Goal: Task Accomplishment & Management: Complete application form

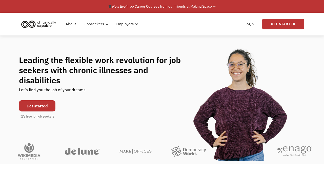
click at [40, 102] on link "Get started" at bounding box center [37, 105] width 36 height 11
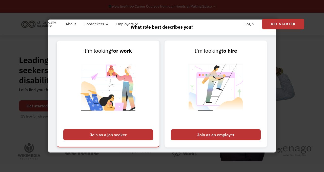
click at [138, 134] on div "Join as a job seeker" at bounding box center [108, 134] width 90 height 11
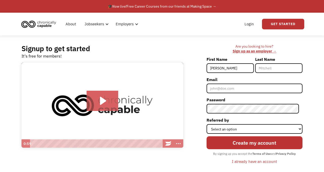
type input "[PERSON_NAME]"
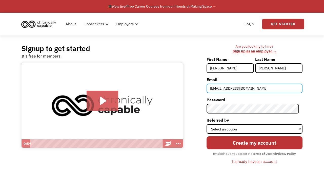
type input "[EMAIL_ADDRESS][DOMAIN_NAME]"
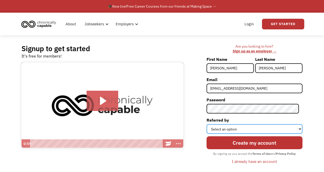
select select "Search Engine"
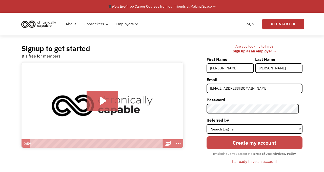
click at [244, 144] on input "Create my account" at bounding box center [255, 142] width 96 height 13
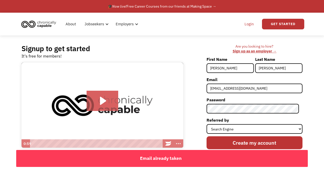
click at [248, 27] on link "Login" at bounding box center [249, 24] width 15 height 16
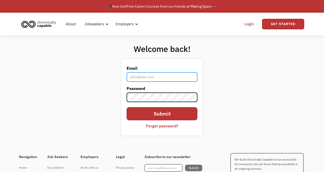
type input "[EMAIL_ADDRESS][DOMAIN_NAME]"
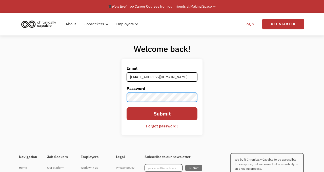
click at [162, 114] on input "Submit" at bounding box center [162, 113] width 71 height 13
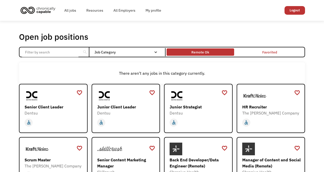
click at [199, 54] on div "Remote Ok" at bounding box center [201, 52] width 18 height 6
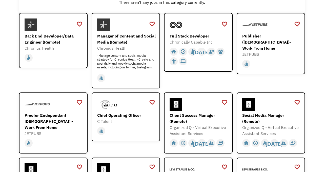
scroll to position [77, 0]
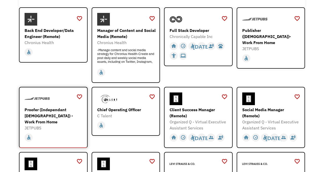
click at [59, 125] on div "JETPUBS" at bounding box center [54, 128] width 59 height 6
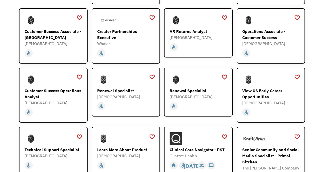
scroll to position [373, 0]
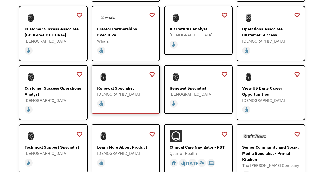
click at [139, 99] on div "home slow_motion_video accessible today not_interested supervisor_account recor…" at bounding box center [126, 104] width 59 height 10
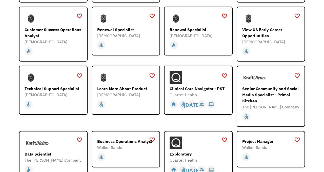
scroll to position [430, 0]
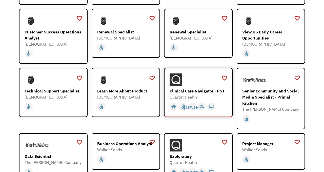
click at [214, 78] on div at bounding box center [199, 79] width 59 height 13
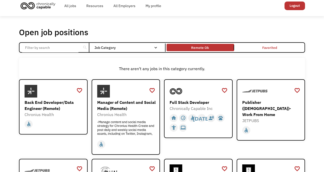
scroll to position [2, 0]
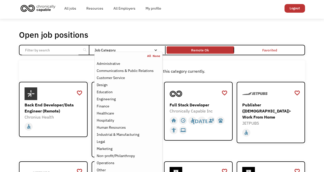
click at [135, 52] on nav "All None Administrative Communications & Public Relations Customer Service Desi…" at bounding box center [129, 128] width 68 height 153
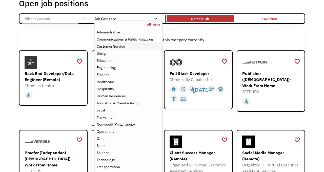
scroll to position [33, 0]
click at [127, 18] on div "Job Category" at bounding box center [129, 19] width 68 height 4
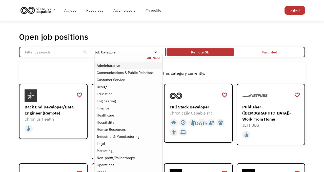
scroll to position [0, 0]
click at [148, 77] on div "Customer Service" at bounding box center [129, 80] width 64 height 6
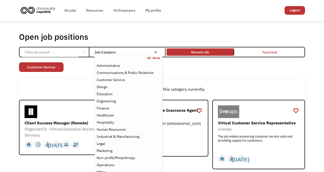
click at [176, 74] on div "Open job positions You have X liked items Search search Filter by category Admi…" at bounding box center [162, 101] width 286 height 138
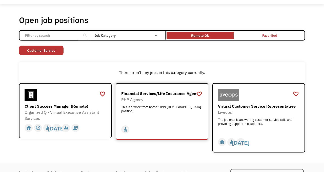
scroll to position [14, 0]
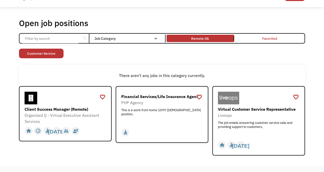
click at [110, 44] on div "Open job positions You have X liked items Search search Filter by category Admi…" at bounding box center [162, 87] width 286 height 138
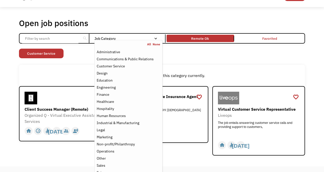
click at [112, 41] on nav "All None Administrative Communications & Public Relations Customer Service Desi…" at bounding box center [129, 116] width 68 height 153
click at [143, 110] on div "Hospitality" at bounding box center [129, 109] width 64 height 6
click at [70, 54] on link "Customer Service" at bounding box center [76, 54] width 45 height 10
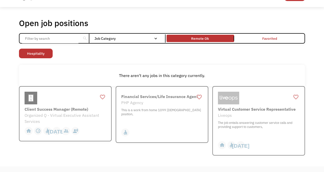
scroll to position [2, 0]
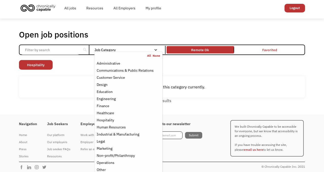
click at [102, 50] on div "Job Category" at bounding box center [129, 50] width 68 height 4
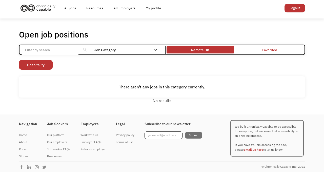
click at [102, 50] on div "Job Category" at bounding box center [129, 50] width 68 height 4
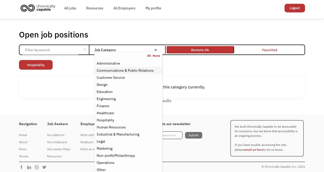
click at [128, 68] on div "Communications & Public Relations" at bounding box center [125, 70] width 57 height 6
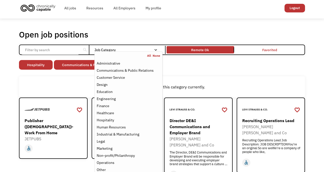
click at [180, 68] on div "Non-profit/Philanthropy Other Transportation Technology Science Sales Operation…" at bounding box center [162, 65] width 286 height 11
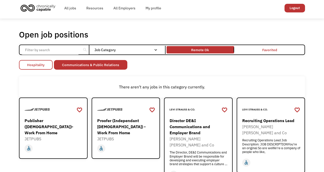
click at [29, 65] on link "Hospitality" at bounding box center [36, 65] width 34 height 10
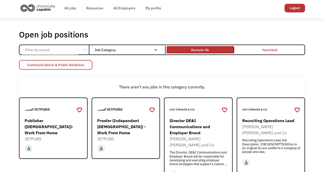
click at [84, 63] on link "Communications & Public Relations" at bounding box center [55, 65] width 73 height 10
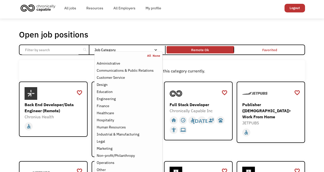
click at [112, 51] on nav "All None Administrative Communications & Public Relations Customer Service Desi…" at bounding box center [129, 127] width 68 height 153
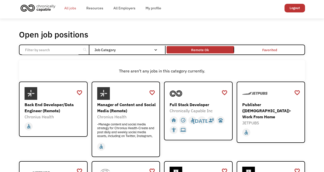
click at [69, 10] on link "All jobs" at bounding box center [70, 8] width 22 height 16
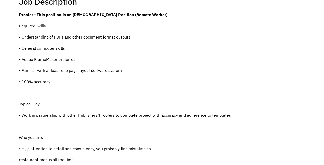
scroll to position [111, 0]
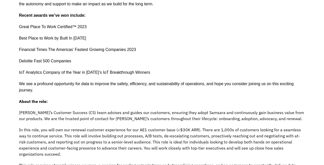
scroll to position [183, 0]
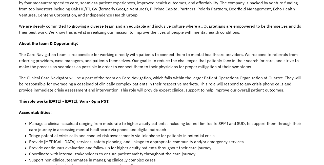
scroll to position [148, 0]
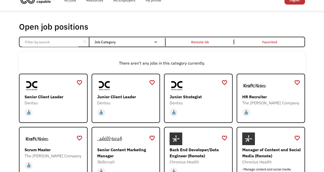
scroll to position [10, 0]
click at [186, 39] on link "Remote Ok" at bounding box center [200, 41] width 69 height 9
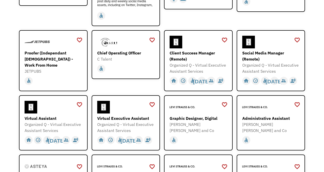
scroll to position [134, 0]
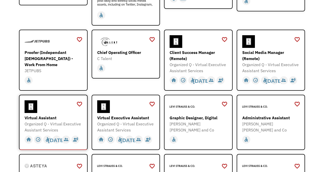
click at [79, 124] on div "Organized Q - Virtual Executive Assistant Services" at bounding box center [54, 127] width 59 height 12
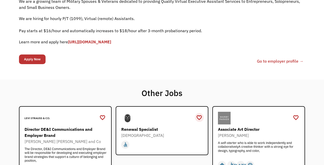
scroll to position [69, 0]
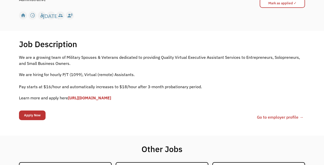
click at [111, 99] on link "[URL][DOMAIN_NAME]" at bounding box center [89, 97] width 43 height 5
click at [97, 98] on link "[URL][DOMAIN_NAME]" at bounding box center [89, 97] width 43 height 5
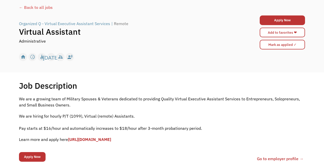
scroll to position [27, 0]
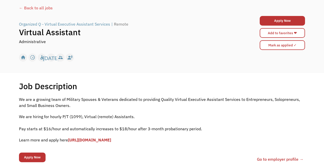
click at [29, 7] on div "← Back to all jobs" at bounding box center [162, 8] width 286 height 6
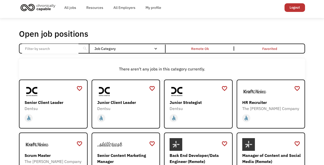
scroll to position [3, 0]
click at [216, 52] on link "Remote Ok" at bounding box center [200, 48] width 69 height 9
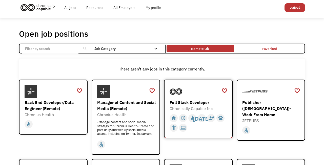
click at [210, 91] on div at bounding box center [199, 91] width 59 height 13
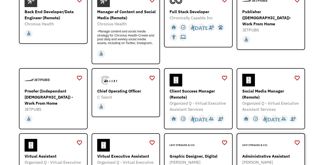
scroll to position [94, 0]
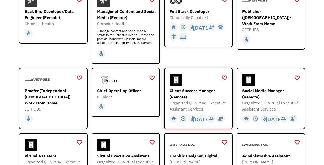
click at [227, 106] on div "Organized Q - Virtual Executive Assistant Services" at bounding box center [199, 106] width 59 height 12
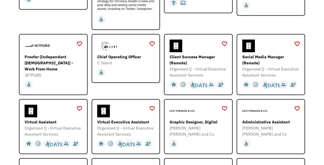
scroll to position [132, 0]
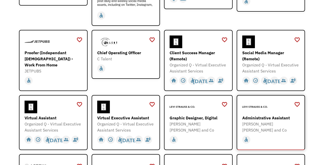
click at [273, 126] on div "[PERSON_NAME] [PERSON_NAME] and Co" at bounding box center [271, 127] width 59 height 12
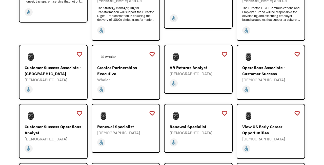
scroll to position [339, 0]
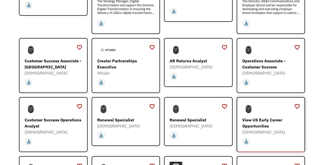
click at [302, 117] on link "View US Early Career Opportunities Samsara https://boards.greenhouse.io/samsara…" at bounding box center [271, 124] width 69 height 55
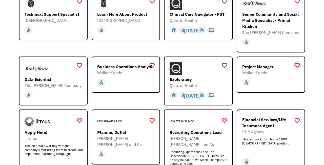
scroll to position [506, 0]
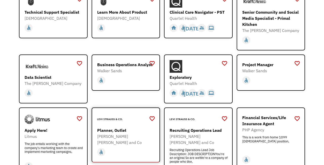
click at [145, 133] on div "[PERSON_NAME] [PERSON_NAME] and Co" at bounding box center [126, 139] width 59 height 12
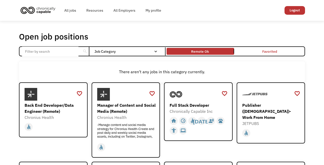
scroll to position [0, 0]
click at [35, 6] on img "home" at bounding box center [38, 10] width 38 height 11
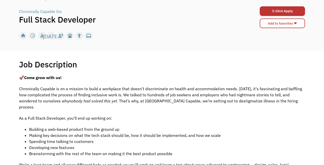
scroll to position [37, 0]
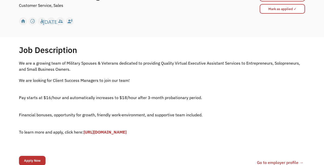
scroll to position [63, 0]
click at [152, 128] on p "‍ To learn more and apply, click here: [URL][DOMAIN_NAME]" at bounding box center [162, 129] width 286 height 12
click at [127, 131] on link "[URL][DOMAIN_NAME]" at bounding box center [105, 131] width 43 height 5
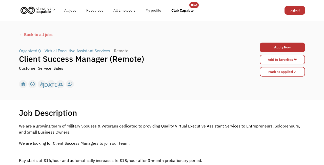
scroll to position [0, 0]
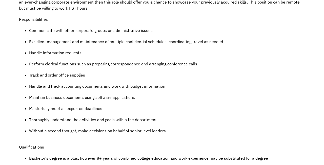
scroll to position [214, 0]
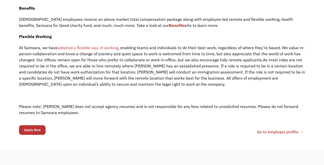
scroll to position [356, 0]
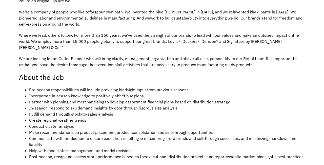
scroll to position [141, 0]
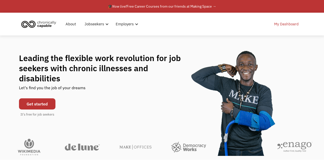
click at [281, 26] on link "My Dashboard" at bounding box center [286, 24] width 31 height 16
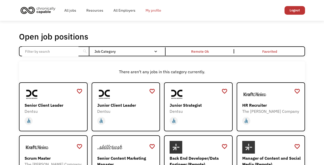
click at [151, 9] on link "My profile" at bounding box center [154, 10] width 26 height 16
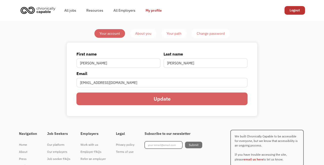
click at [142, 32] on div "About you" at bounding box center [143, 33] width 16 height 6
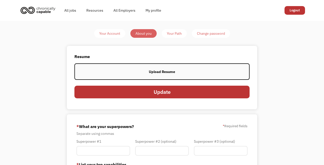
click at [182, 36] on link "Your Path" at bounding box center [174, 33] width 25 height 9
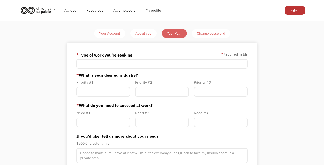
type input "[EMAIL_ADDRESS][DOMAIN_NAME]"
click at [210, 37] on link "Change password" at bounding box center [211, 33] width 38 height 9
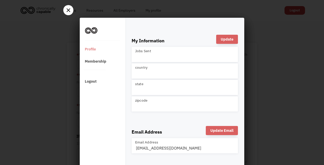
click at [68, 6] on div at bounding box center [68, 10] width 10 height 10
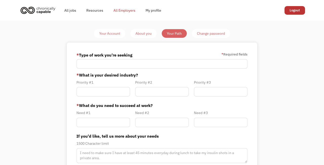
click at [123, 13] on link "All Employers" at bounding box center [124, 10] width 32 height 16
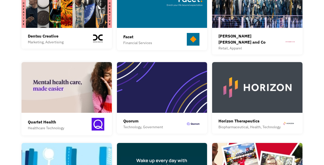
scroll to position [313, 0]
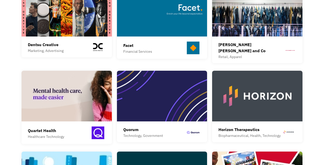
click at [73, 117] on div "Quartet Health Healthcare Technology Quartet is a platform that makes it easier…" at bounding box center [67, 107] width 90 height 73
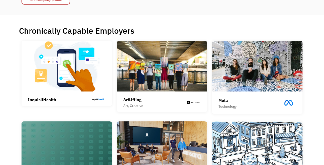
scroll to position [89, 0]
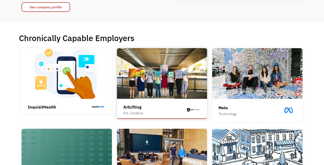
click at [180, 105] on div "ArtLifting Art, Creative" at bounding box center [162, 110] width 78 height 12
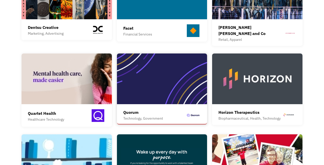
scroll to position [332, 0]
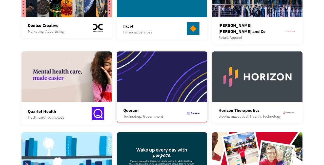
click at [180, 107] on div "Quorum Technology, Government" at bounding box center [162, 113] width 78 height 12
click at [274, 85] on img at bounding box center [257, 76] width 90 height 51
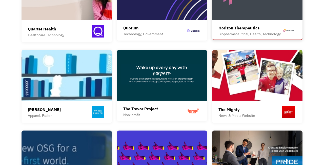
scroll to position [416, 0]
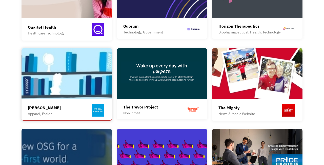
click at [56, 104] on div "Warby Parker Apparel, Fasion" at bounding box center [67, 111] width 78 height 14
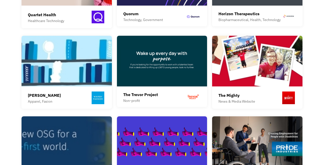
scroll to position [429, 0]
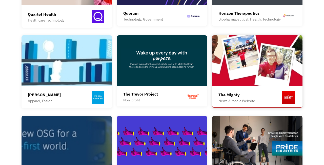
click at [250, 98] on div "News & Media Website" at bounding box center [237, 101] width 37 height 6
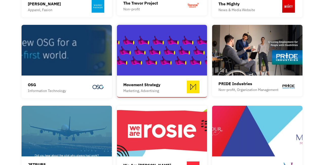
scroll to position [521, 0]
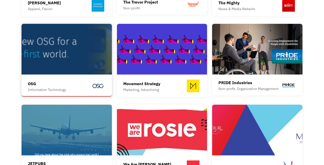
click at [95, 91] on div "OSG Information Technology OSG is a global provider of leading customer engagem…" at bounding box center [67, 86] width 78 height 19
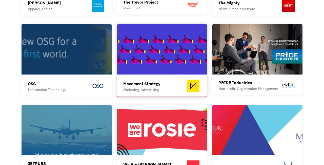
click at [149, 92] on link "Movement Strategy Marketing, Advertising Movement Strategy is the social media …" at bounding box center [162, 60] width 90 height 73
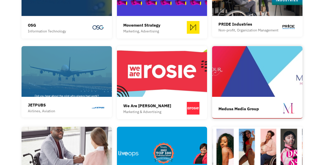
scroll to position [583, 0]
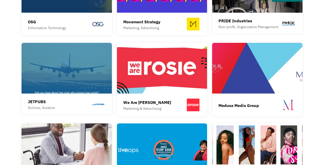
click at [54, 105] on div "Airlines, Aviation" at bounding box center [41, 108] width 27 height 6
click at [155, 100] on div "We Are Rosie" at bounding box center [147, 102] width 48 height 6
click at [243, 105] on div "Medusa Media Group" at bounding box center [258, 106] width 78 height 14
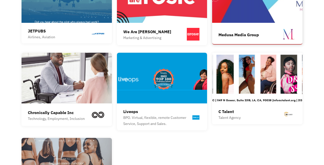
scroll to position [656, 0]
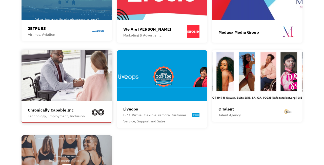
click at [87, 111] on div "Chronically Capable Inc Technology, Employment, Inclusion" at bounding box center [67, 113] width 78 height 14
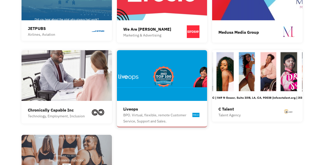
click at [172, 112] on div "BPO. Virtual, flexible, remote Customer Service, Support and Sales." at bounding box center [157, 118] width 68 height 12
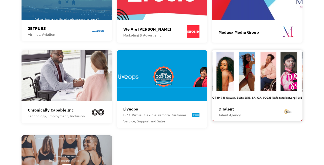
click at [245, 108] on div "C Talent Talent Agency" at bounding box center [258, 112] width 78 height 12
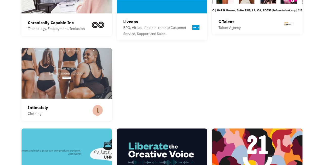
scroll to position [746, 0]
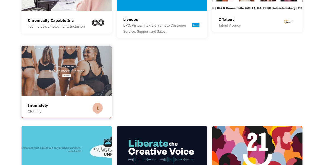
click at [96, 104] on img at bounding box center [97, 107] width 15 height 15
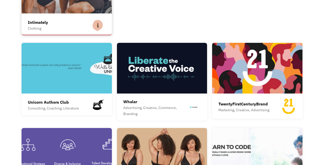
scroll to position [830, 0]
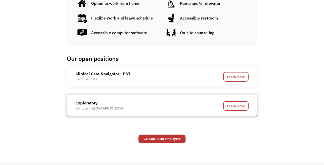
scroll to position [254, 0]
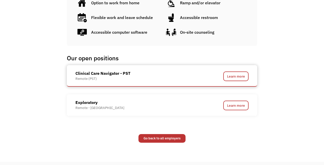
click at [149, 78] on div "Clinical Care Navigator - PST Remote (PST)" at bounding box center [139, 75] width 127 height 11
click at [225, 75] on link "Learn more" at bounding box center [235, 76] width 25 height 10
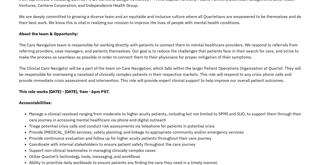
scroll to position [158, 0]
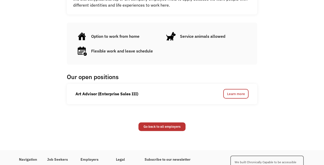
scroll to position [239, 0]
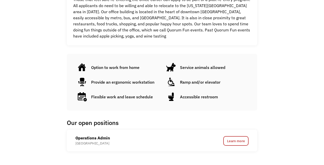
scroll to position [236, 0]
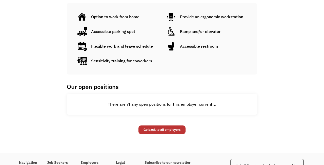
scroll to position [357, 0]
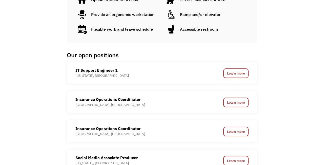
scroll to position [270, 0]
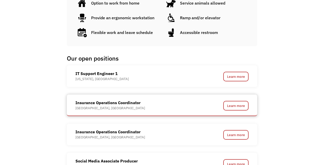
click at [216, 108] on div "Insurance Operations Coordinator Nashville, TN Learn more" at bounding box center [162, 105] width 173 height 11
click at [232, 104] on link "Learn more" at bounding box center [235, 106] width 25 height 10
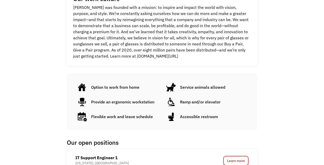
scroll to position [185, 0]
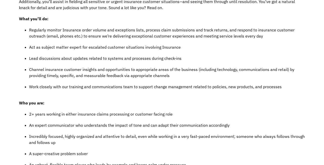
scroll to position [154, 0]
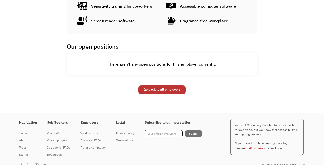
scroll to position [377, 0]
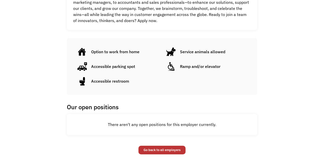
scroll to position [240, 0]
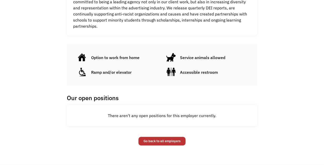
scroll to position [295, 0]
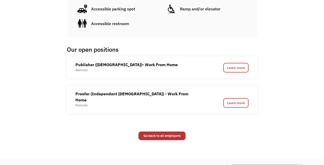
scroll to position [312, 0]
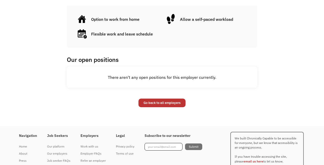
scroll to position [473, 0]
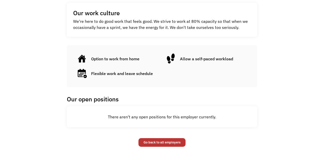
scroll to position [198, 0]
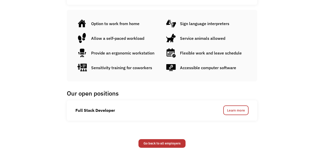
scroll to position [189, 0]
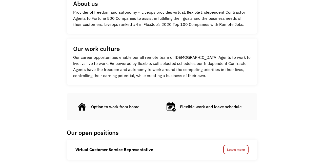
scroll to position [151, 0]
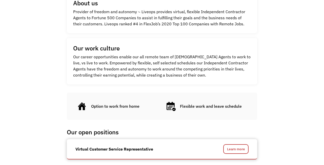
click at [167, 146] on div "Virtual Customer Service Representative" at bounding box center [139, 149] width 127 height 10
click at [234, 147] on link "Learn more" at bounding box center [235, 149] width 25 height 10
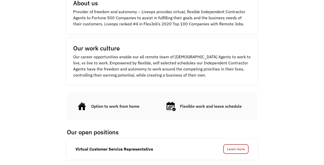
scroll to position [151, 0]
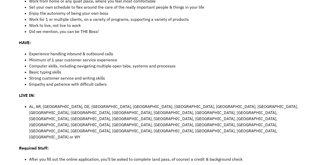
scroll to position [200, 0]
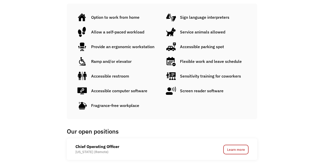
scroll to position [283, 0]
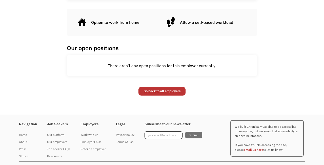
scroll to position [240, 0]
